Goal: Check status

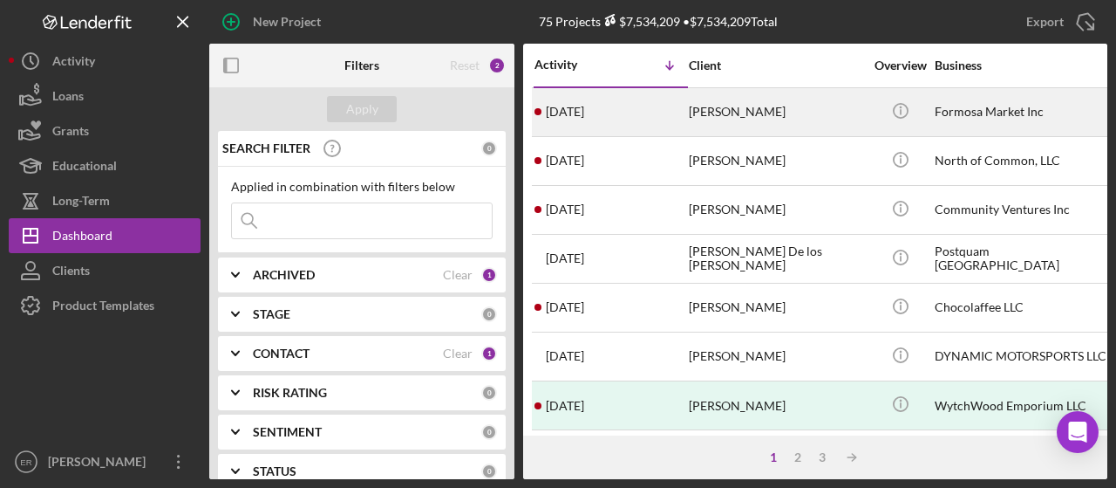
click at [636, 120] on div "[DATE] [PERSON_NAME]" at bounding box center [611, 112] width 153 height 46
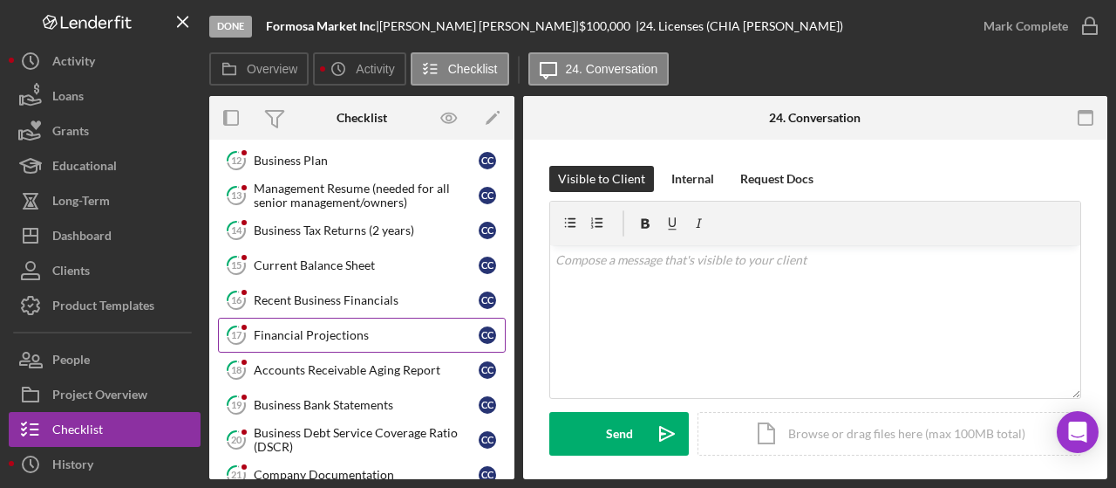
scroll to position [349, 0]
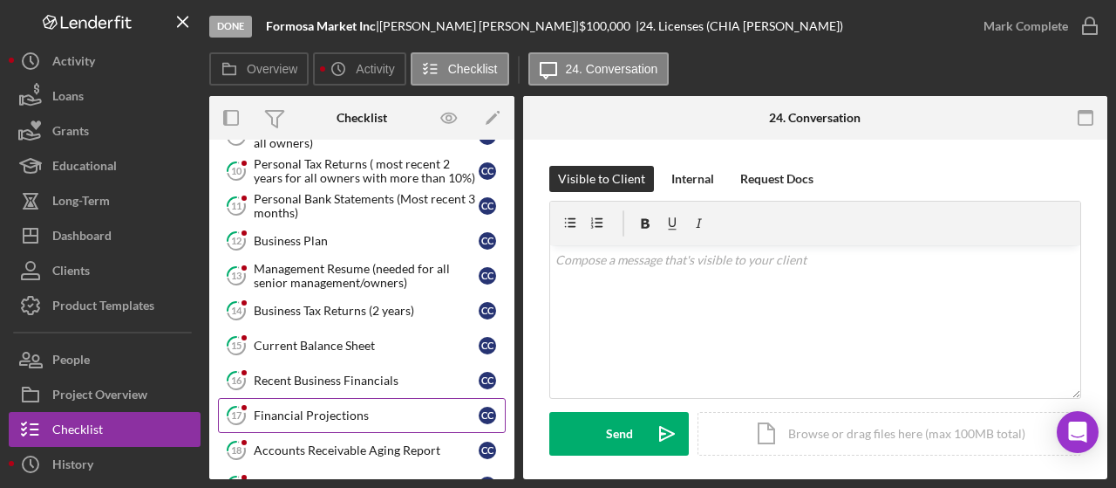
click at [338, 408] on div "Financial Projections" at bounding box center [366, 415] width 225 height 14
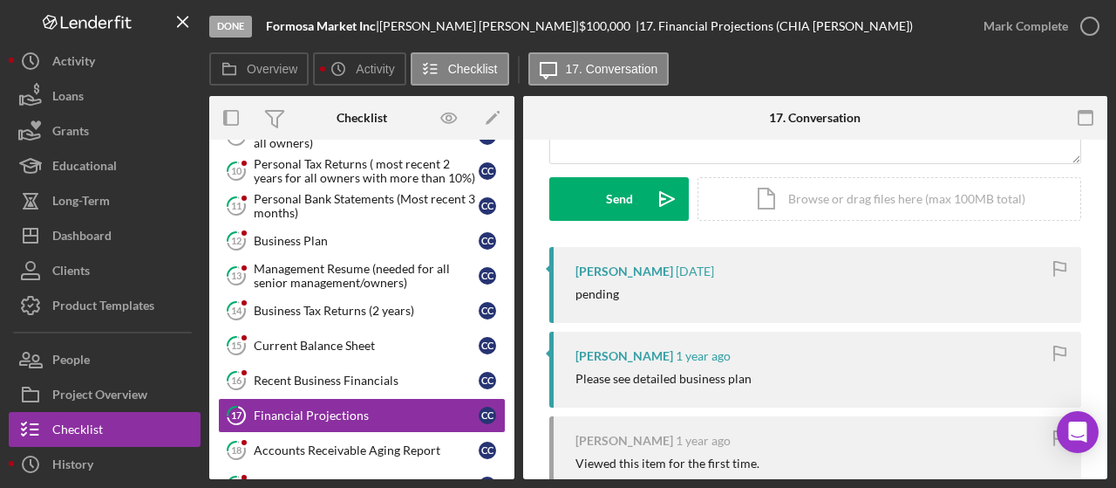
scroll to position [409, 0]
